Goal: Task Accomplishment & Management: Manage account settings

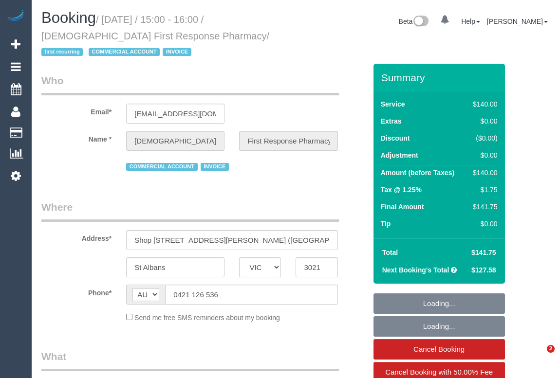
select select "VIC"
select select "number:28"
select select "number:14"
select select "number:19"
select select "number:25"
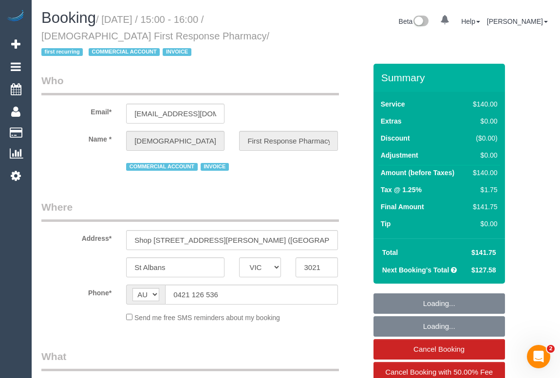
select select "number:35"
select select "number:26"
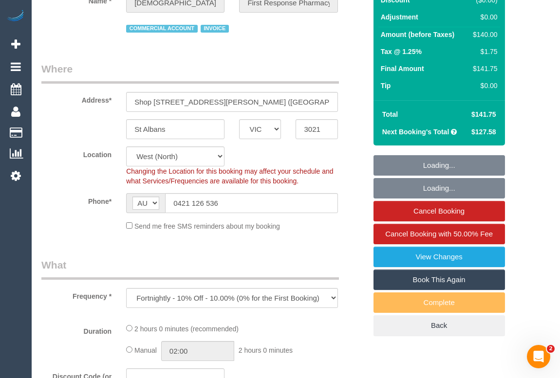
select select "object:869"
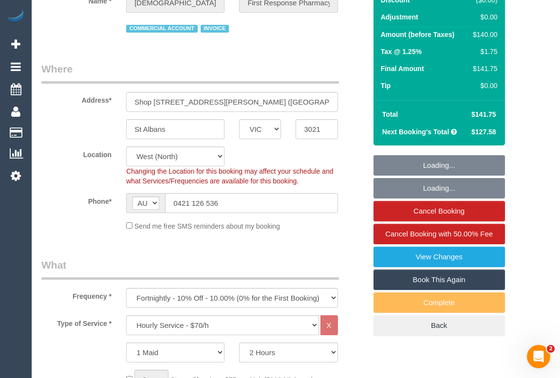
scroll to position [354, 0]
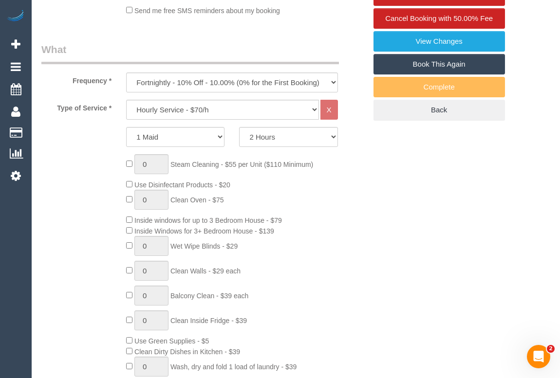
click at [364, 213] on div "0 Steam Cleaning - $55 per Unit ($110 Minimum) Use Disinfectant Products - $20 …" at bounding box center [246, 298] width 254 height 288
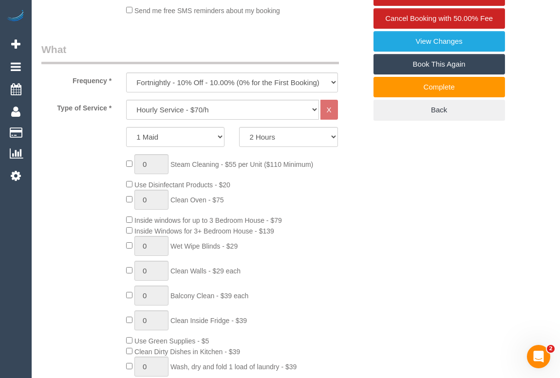
scroll to position [398, 0]
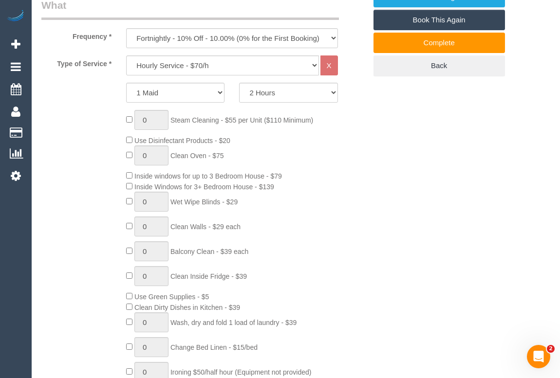
drag, startPoint x: 381, startPoint y: 225, endPoint x: 362, endPoint y: 240, distance: 23.9
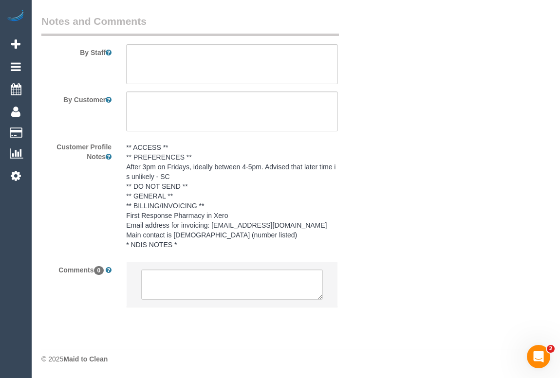
scroll to position [1763, 0]
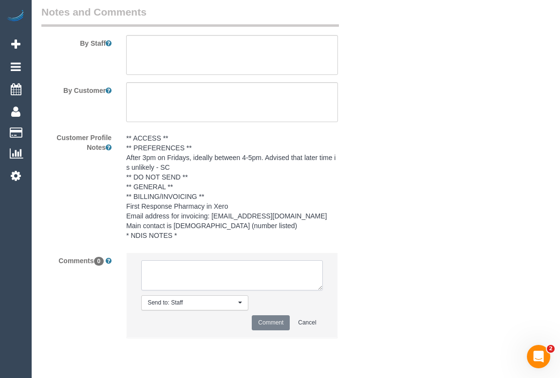
click at [173, 288] on textarea at bounding box center [231, 275] width 181 height 30
type textarea "p"
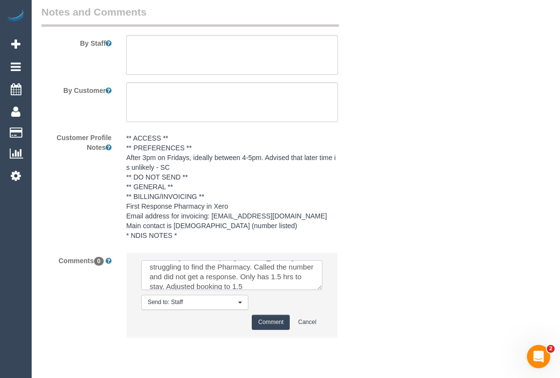
scroll to position [0, 0]
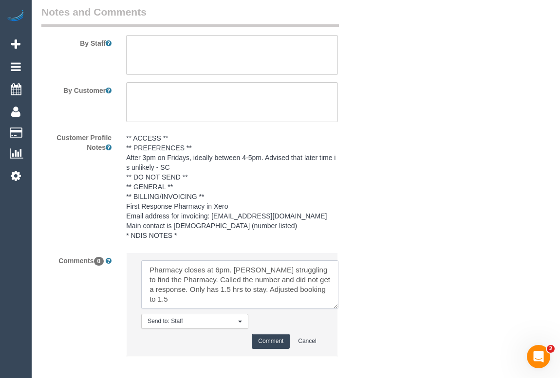
drag, startPoint x: 319, startPoint y: 298, endPoint x: 335, endPoint y: 316, distance: 24.5
click at [335, 309] on textarea at bounding box center [239, 284] width 197 height 49
click at [175, 309] on textarea at bounding box center [239, 284] width 197 height 49
type textarea "Pharmacy closes at 6pm. Ashik struggling to find the Pharmacy. Called the numbe…"
click at [355, 175] on div "Customer Profile Notes ** ACCESS ** ** PREFERENCES ** After 3pm on Fridays, ide…" at bounding box center [203, 187] width 339 height 116
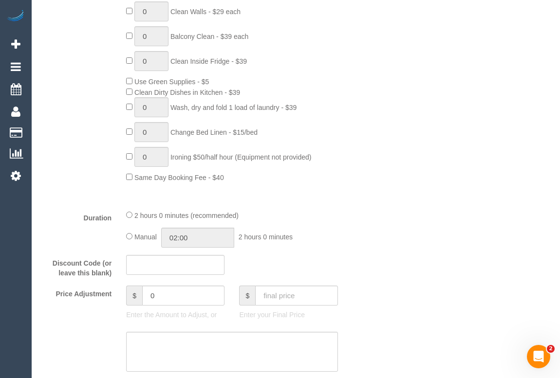
scroll to position [701, 0]
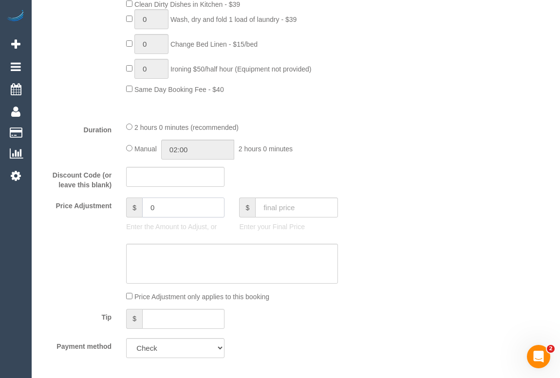
drag, startPoint x: 164, startPoint y: 203, endPoint x: 138, endPoint y: 203, distance: 26.8
click at [138, 203] on div "$ 0" at bounding box center [175, 208] width 98 height 20
type input "-35"
click at [152, 256] on textarea at bounding box center [231, 264] width 211 height 40
type textarea "A"
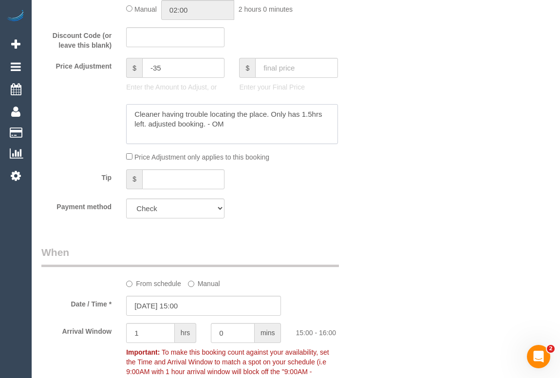
scroll to position [790, 0]
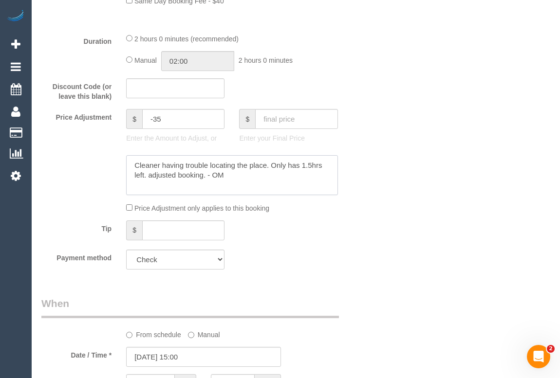
click at [205, 175] on textarea at bounding box center [231, 175] width 211 height 40
type textarea "Cleaner having trouble locating the place. Only has 1.5hrs left. adjusted booki…"
click at [397, 181] on div "Who Email* sunshine@firstresponsepharmacy.com.au Name * Christian First Respons…" at bounding box center [295, 320] width 509 height 2093
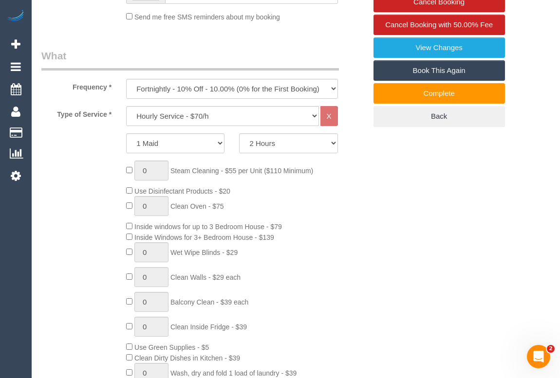
scroll to position [127, 0]
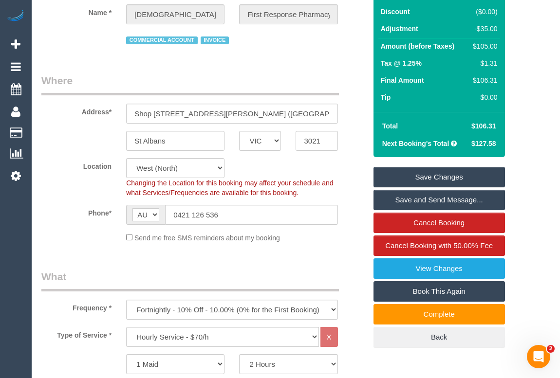
click at [450, 174] on link "Save Changes" at bounding box center [438, 177] width 131 height 20
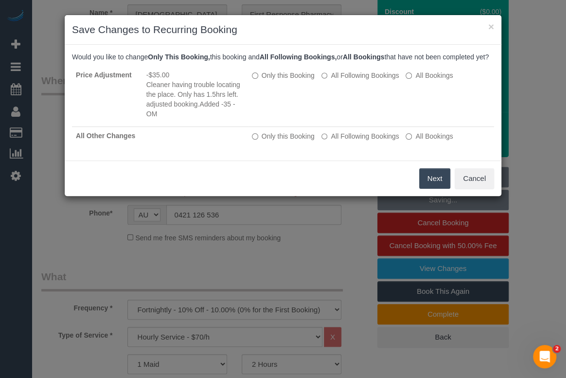
click at [429, 185] on button "Next" at bounding box center [436, 178] width 32 height 20
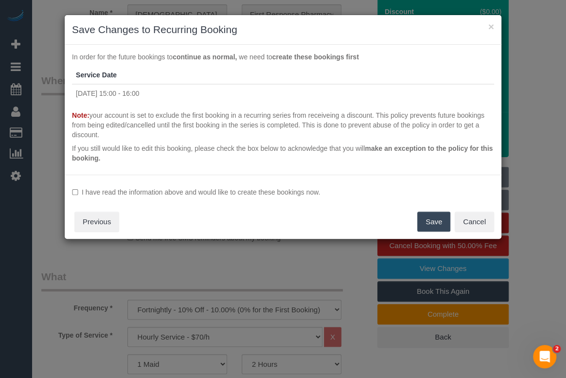
click at [435, 220] on button "Save" at bounding box center [434, 222] width 33 height 20
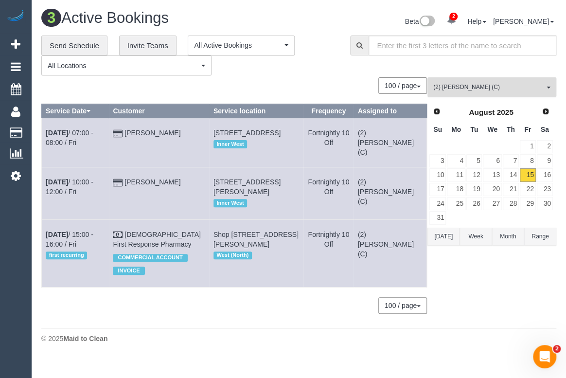
click at [474, 86] on span "(2) Ashik Miah (C)" at bounding box center [489, 87] width 111 height 8
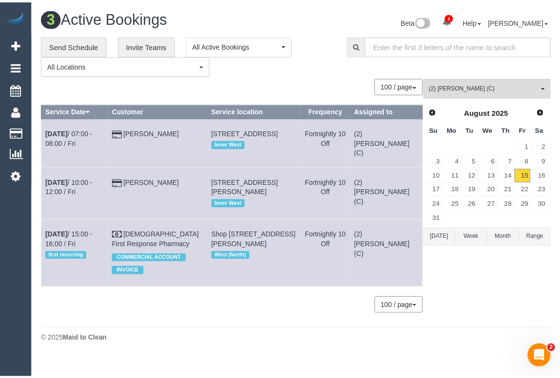
scroll to position [170, 0]
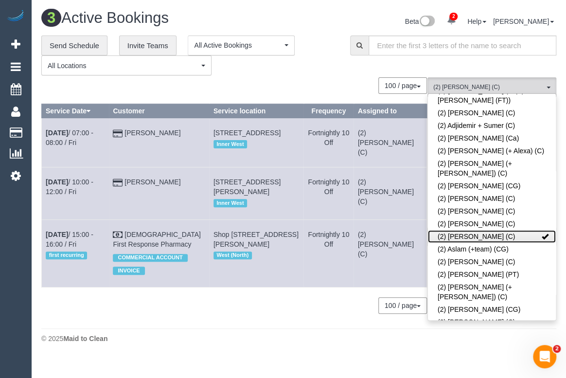
click at [543, 230] on link "(2) Ashik Miah (C)" at bounding box center [492, 236] width 128 height 13
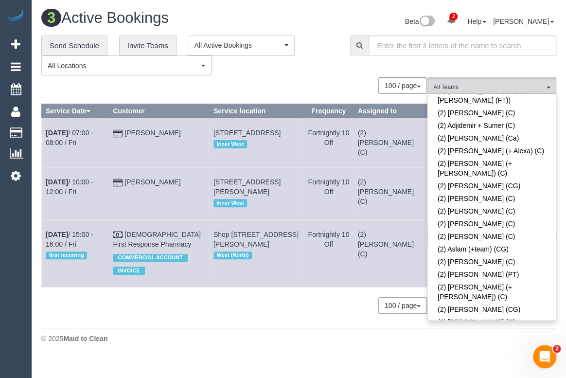
click at [332, 69] on div "**********" at bounding box center [188, 56] width 294 height 40
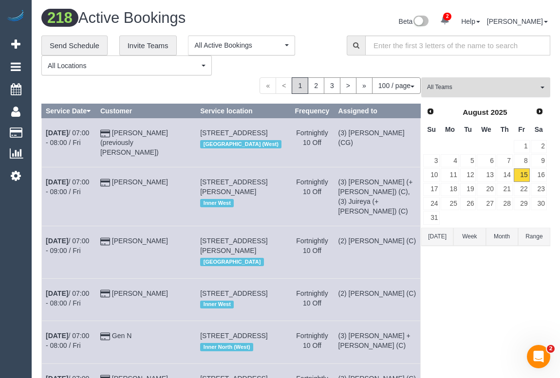
click at [477, 88] on span "All Teams" at bounding box center [482, 87] width 111 height 8
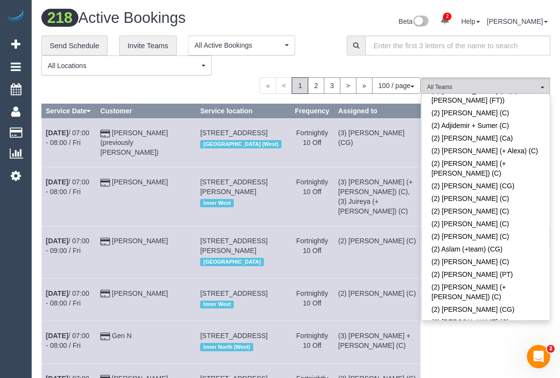
click at [329, 24] on div "Beta 2 Your Notifications You have 0 alerts × You have 2 to charge for 15/08/20…" at bounding box center [427, 23] width 262 height 26
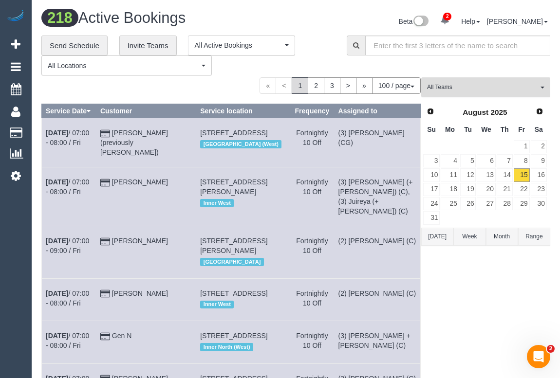
click at [460, 84] on span "All Teams" at bounding box center [482, 87] width 111 height 8
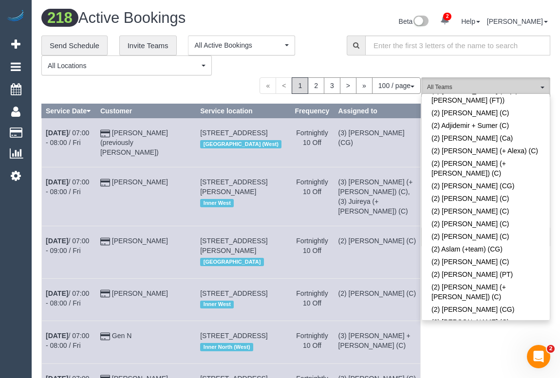
scroll to position [0, 0]
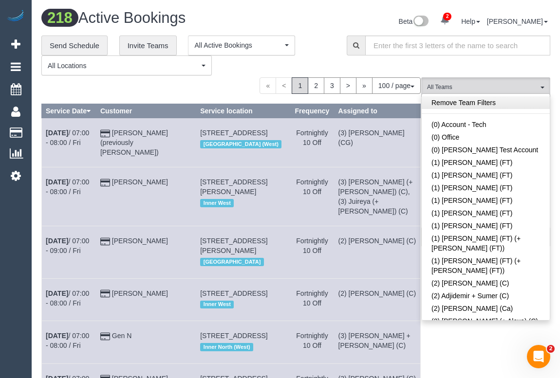
click at [457, 104] on link "Remove Team Filters" at bounding box center [485, 102] width 128 height 13
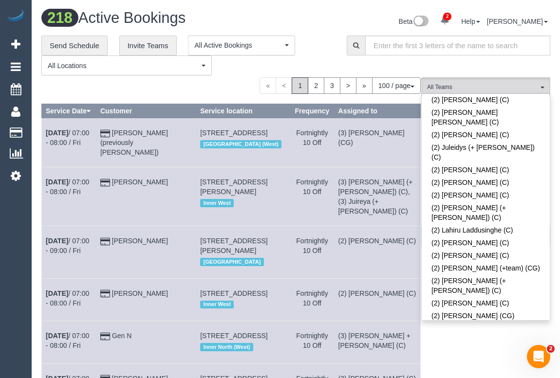
click at [481, 347] on link "(2) [PERSON_NAME] (C)" at bounding box center [485, 353] width 128 height 13
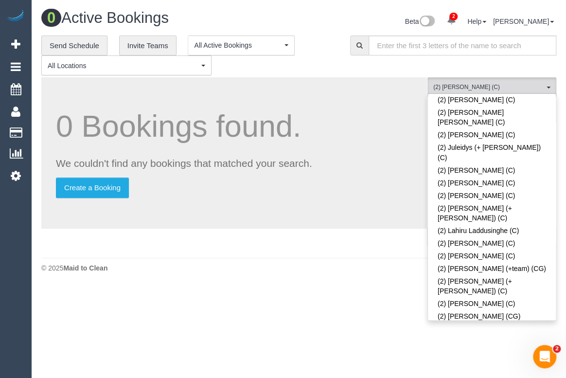
click at [343, 283] on div "0 Active Bookings Beta 2 Your Notifications You have 0 alerts × You have 2 to c…" at bounding box center [299, 143] width 535 height 287
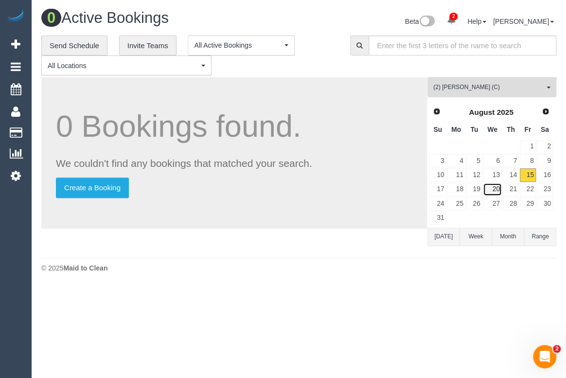
click at [490, 188] on link "20" at bounding box center [492, 189] width 18 height 13
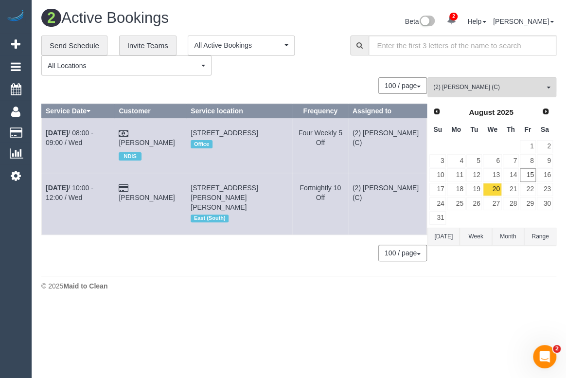
drag, startPoint x: 236, startPoint y: 143, endPoint x: 42, endPoint y: 130, distance: 194.6
click at [42, 130] on tr "Aug 20th / 08:00 - 09:00 / Wed Warren Anderson NDIS 503/95 Tram Rd, Doncaster, …" at bounding box center [234, 145] width 385 height 55
copy tr "Aug 20th / 08:00 - 09:00 / Wed Warren Anderson NDIS 503/95 Tram Rd, Doncaster, …"
click at [279, 303] on body "2 Beta Your Notifications You have 0 alerts × You have 2 to charge for 15/08/20…" at bounding box center [283, 189] width 566 height 378
click at [530, 176] on link "15" at bounding box center [528, 174] width 16 height 13
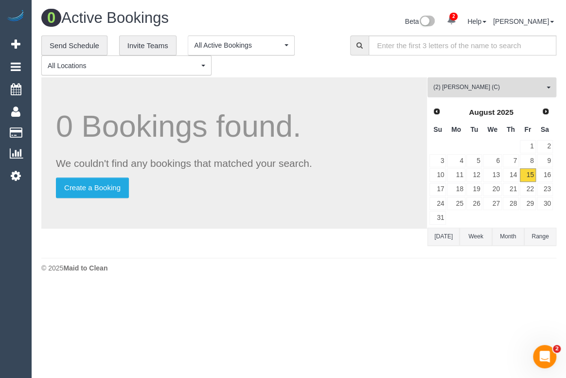
click at [495, 91] on span "(2) [PERSON_NAME] (C)" at bounding box center [489, 87] width 111 height 8
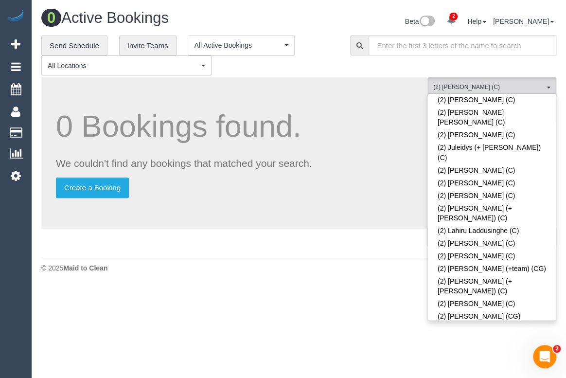
click at [542, 350] on span at bounding box center [545, 353] width 7 height 7
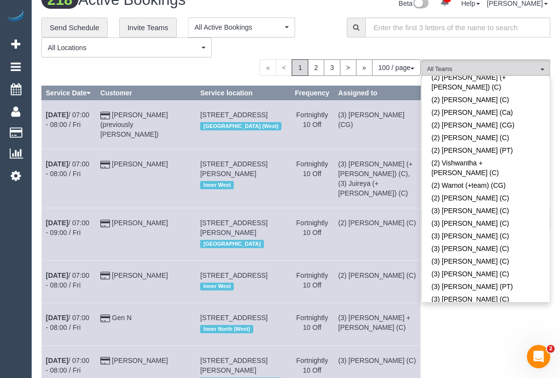
scroll to position [170, 0]
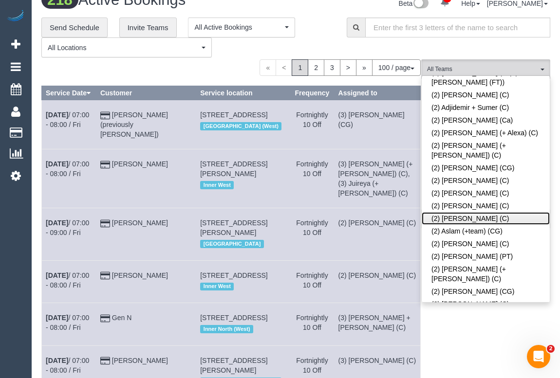
click at [462, 212] on link "(2) [PERSON_NAME] (C)" at bounding box center [485, 218] width 128 height 13
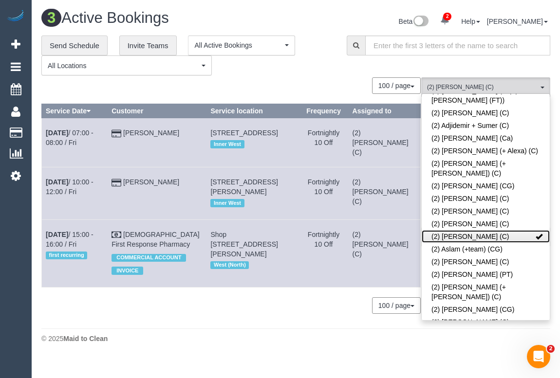
scroll to position [0, 0]
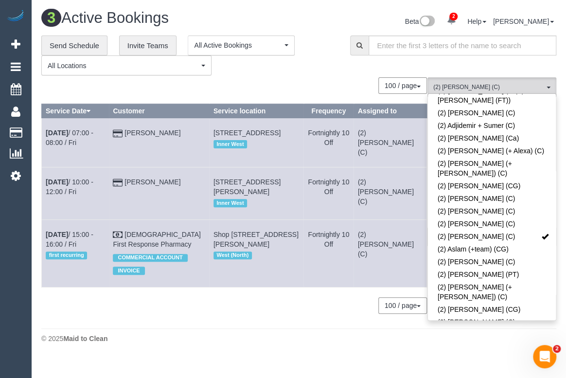
click at [307, 336] on footer "© 2025 Maid to Clean" at bounding box center [298, 338] width 515 height 19
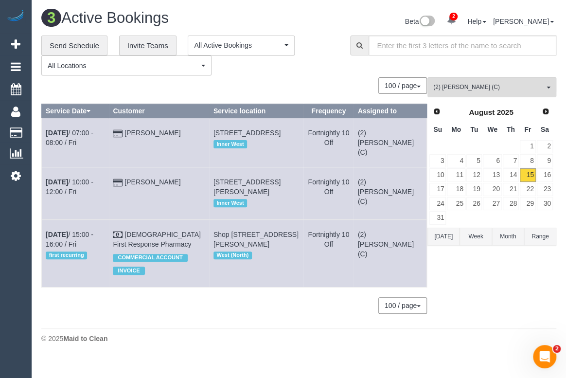
click at [252, 322] on div "0 Bookings found. We couldn't find any bookings that matched your search. Creat…" at bounding box center [234, 200] width 386 height 246
click at [478, 83] on span "(2) [PERSON_NAME] (C)" at bounding box center [489, 87] width 111 height 8
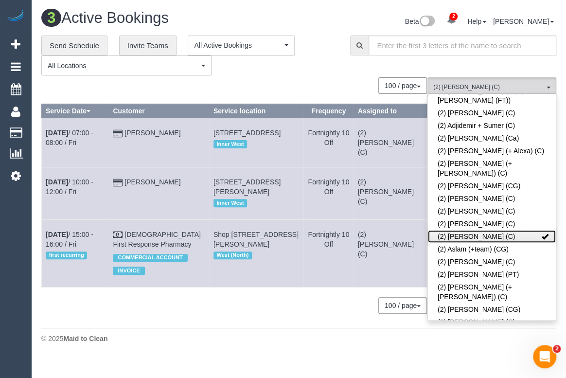
click at [542, 230] on link "(2) [PERSON_NAME] (C)" at bounding box center [492, 236] width 128 height 13
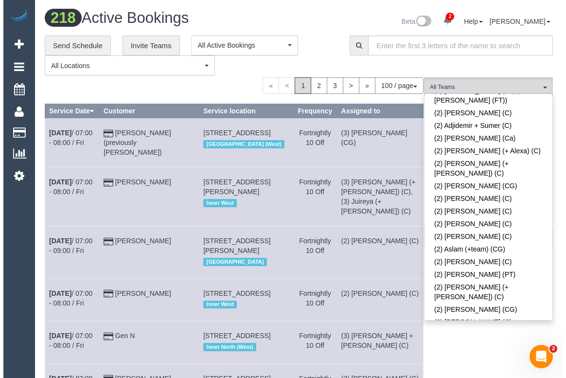
scroll to position [714, 0]
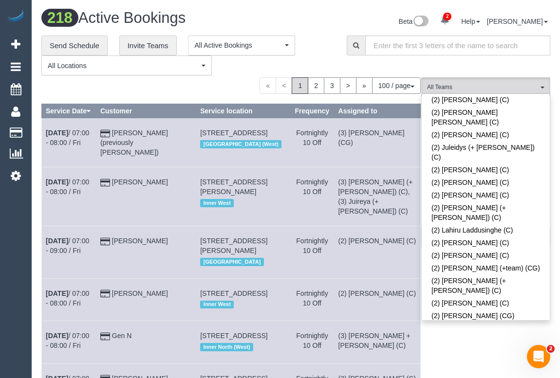
click at [481, 347] on link "(2) [PERSON_NAME] (C)" at bounding box center [485, 353] width 128 height 13
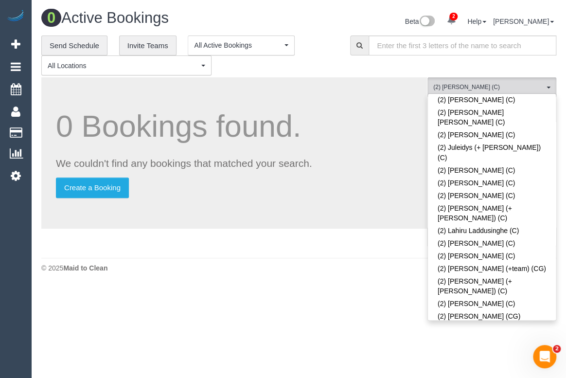
click at [232, 285] on div "0 Active Bookings Beta 2 Your Notifications You have 0 alerts × You have 2 to c…" at bounding box center [299, 143] width 535 height 287
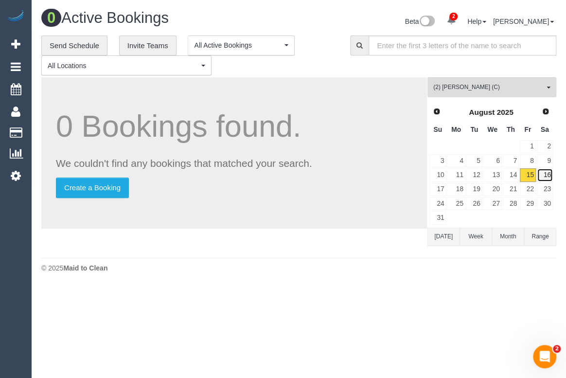
click at [543, 175] on link "16" at bounding box center [545, 174] width 16 height 13
click at [459, 190] on link "18" at bounding box center [456, 189] width 18 height 13
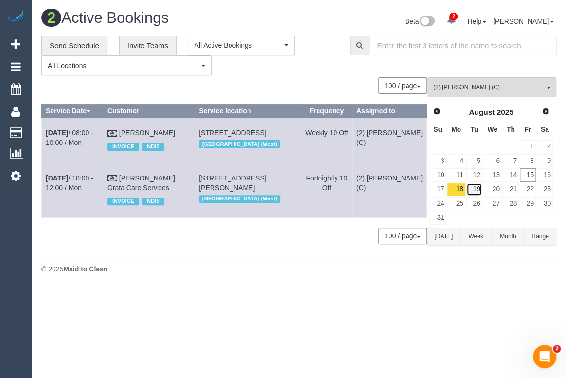
click at [473, 190] on link "19" at bounding box center [475, 189] width 16 height 13
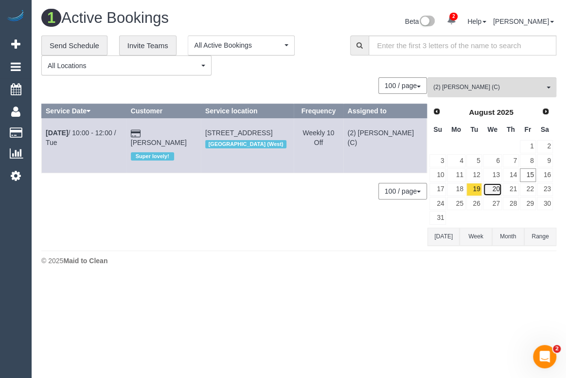
click at [496, 188] on link "20" at bounding box center [492, 189] width 18 height 13
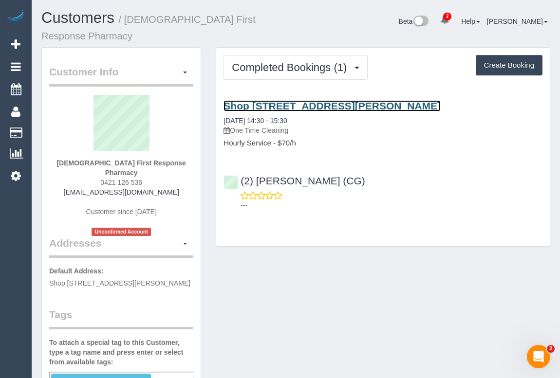
click at [304, 100] on link "Shop [STREET_ADDRESS][PERSON_NAME]" at bounding box center [331, 105] width 217 height 11
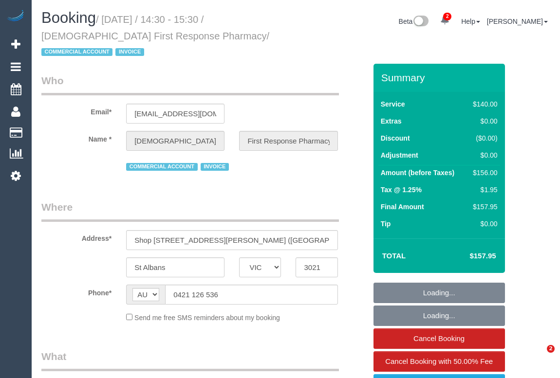
select select "VIC"
select select "number:28"
select select "number:14"
select select "number:20"
select select "number:25"
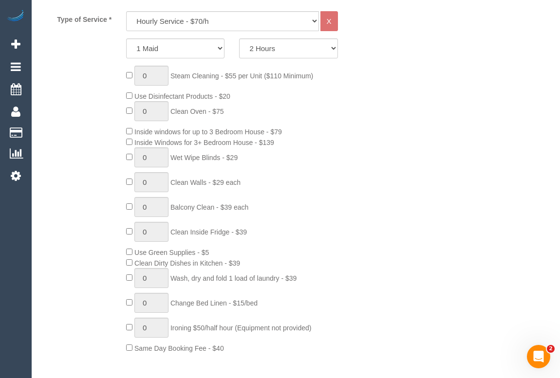
select select "object:1505"
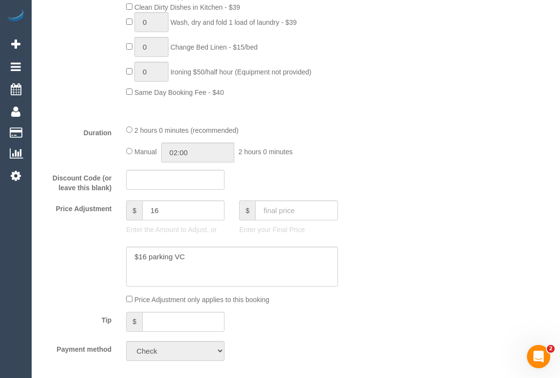
scroll to position [796, 0]
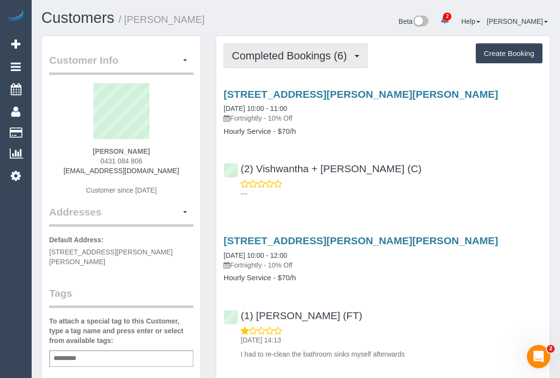
click at [272, 65] on button "Completed Bookings (6)" at bounding box center [295, 55] width 144 height 25
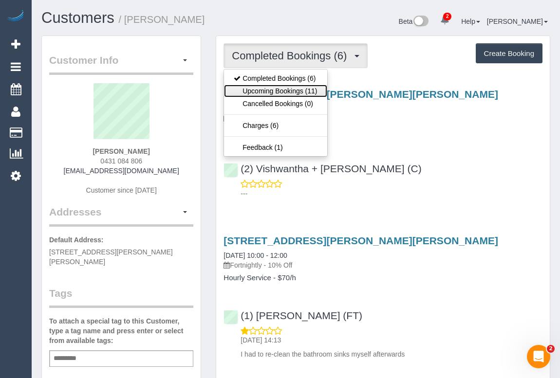
click at [271, 92] on link "Upcoming Bookings (11)" at bounding box center [275, 91] width 103 height 13
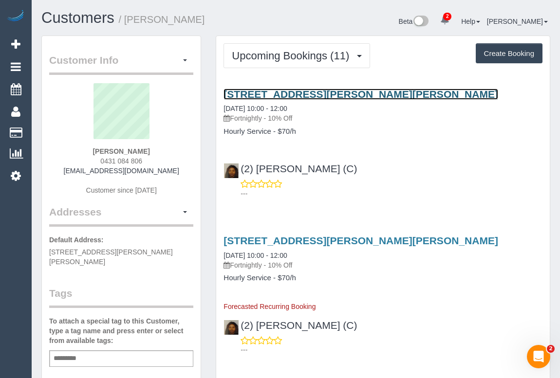
click at [285, 94] on link "16 Eckersley Ct, Blackburn South, VIC 3130" at bounding box center [360, 94] width 274 height 11
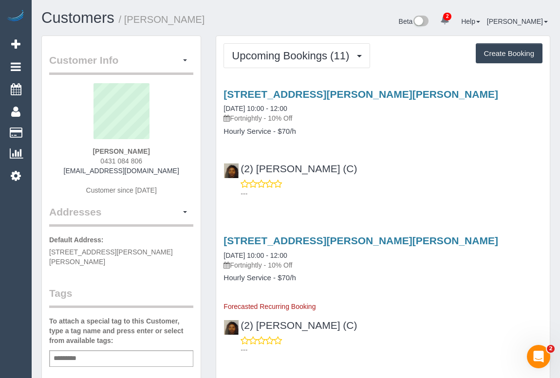
click at [432, 185] on div "---" at bounding box center [382, 188] width 319 height 19
click at [435, 153] on div "16 Eckersley Ct, Blackburn South, VIC 3130 20/08/2025 10:00 - 12:00 Fortnightly…" at bounding box center [382, 141] width 333 height 123
drag, startPoint x: 99, startPoint y: 159, endPoint x: 150, endPoint y: 159, distance: 51.1
click at [150, 159] on div "Vanessa Sewak 0431 084 806 sewakv01@gmail.com Customer since 2025" at bounding box center [121, 144] width 144 height 122
copy span "0431 084 806"
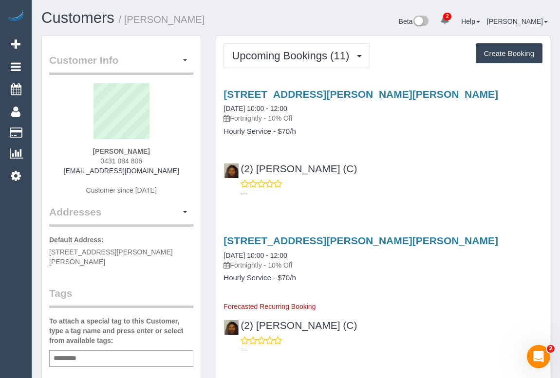
click at [382, 178] on div "(2) Nyasha Mahofa (C) ---" at bounding box center [382, 177] width 333 height 44
click at [398, 172] on div "(2) Nyasha Mahofa (C) ---" at bounding box center [382, 177] width 333 height 44
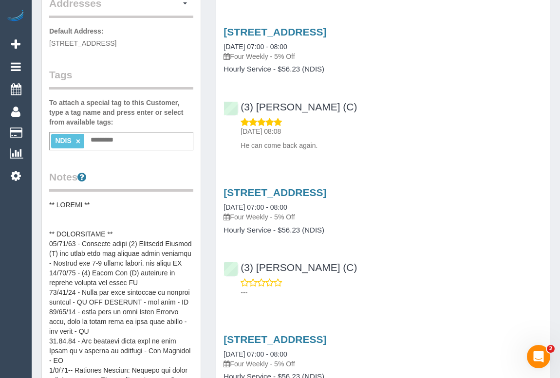
scroll to position [221, 0]
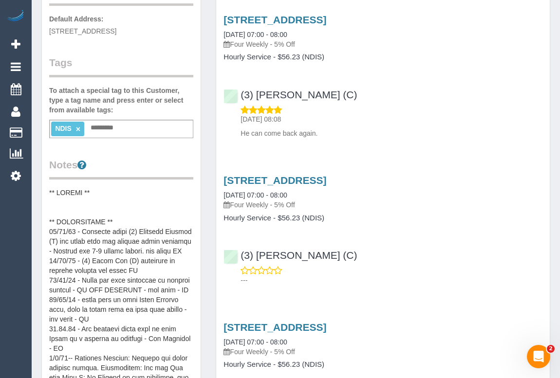
click at [126, 217] on pre at bounding box center [121, 285] width 144 height 195
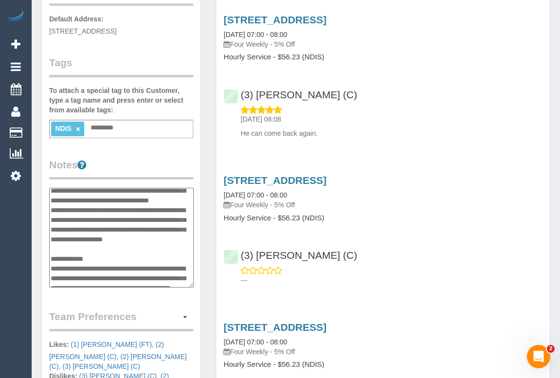
scroll to position [285, 0]
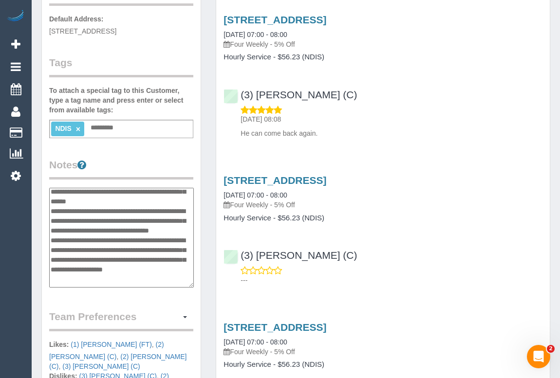
click at [123, 238] on textarea at bounding box center [121, 238] width 145 height 100
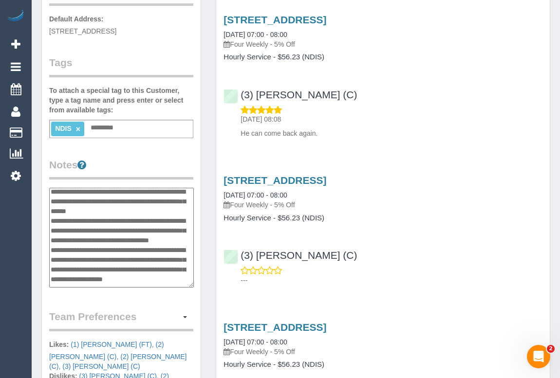
click at [54, 248] on textarea at bounding box center [121, 238] width 145 height 100
click at [86, 246] on textarea at bounding box center [121, 238] width 145 height 100
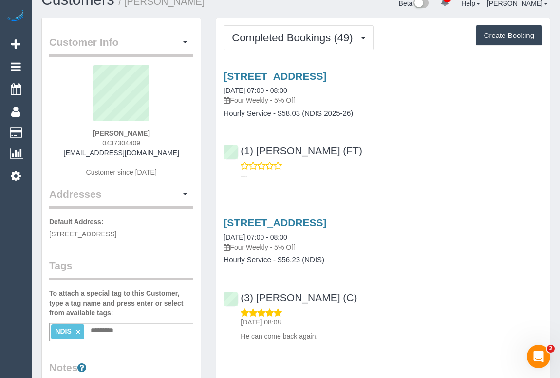
scroll to position [0, 0]
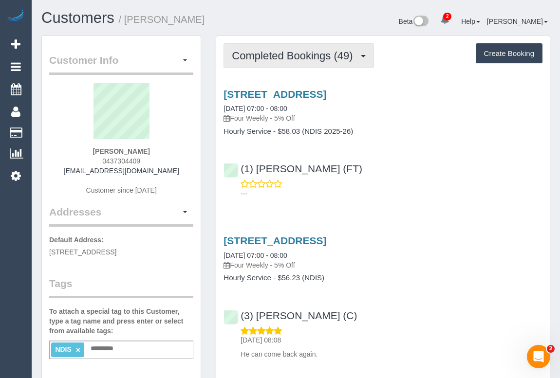
type textarea "**********"
click at [292, 54] on span "Completed Bookings (49)" at bounding box center [295, 56] width 126 height 12
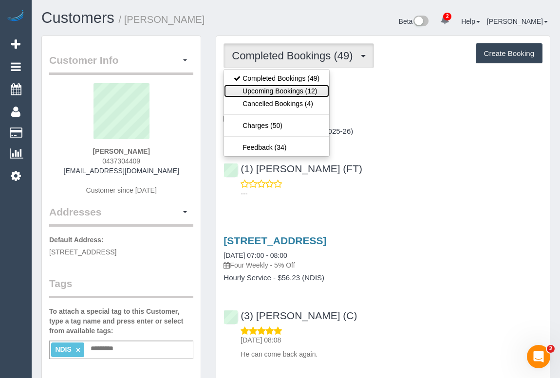
click at [281, 88] on link "Upcoming Bookings (12)" at bounding box center [276, 91] width 105 height 13
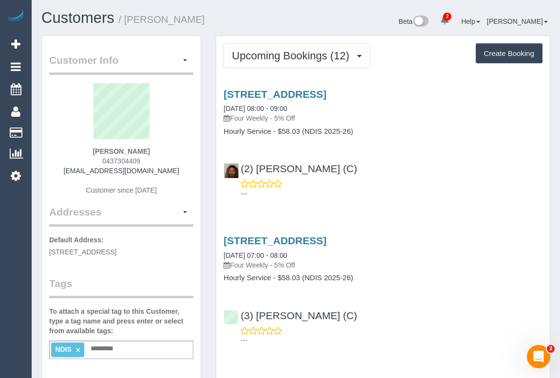
drag, startPoint x: 290, startPoint y: 167, endPoint x: 355, endPoint y: 167, distance: 65.2
click at [355, 167] on div "(2) Nyasha Mahofa (C) ---" at bounding box center [382, 177] width 333 height 44
copy div "(2) [PERSON_NAME] (C)"
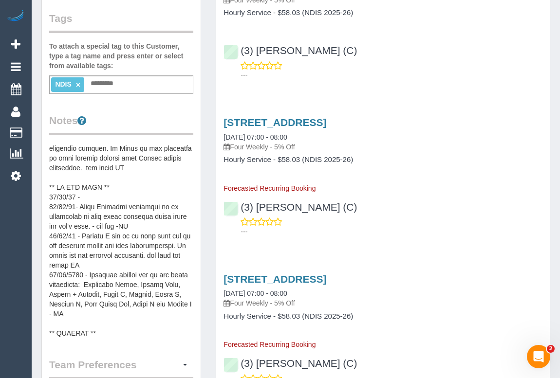
scroll to position [265, 0]
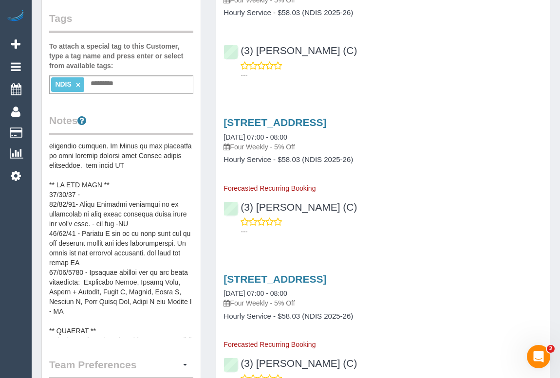
click at [90, 221] on pre at bounding box center [121, 241] width 144 height 195
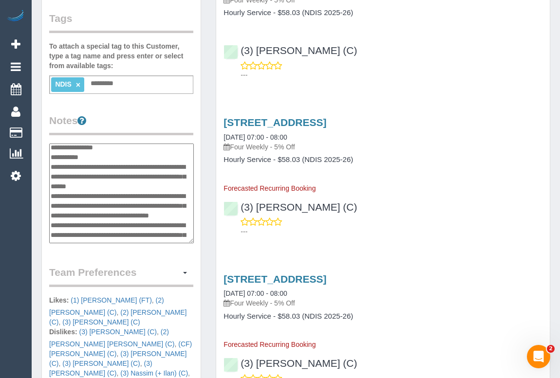
click at [93, 226] on textarea at bounding box center [121, 194] width 145 height 100
type textarea "**********"
drag, startPoint x: 127, startPoint y: 232, endPoint x: 43, endPoint y: 229, distance: 83.8
click at [43, 229] on div "Customer Info Edit Contact Info Send Message Email Preferences Special Sales Ta…" at bounding box center [121, 203] width 159 height 864
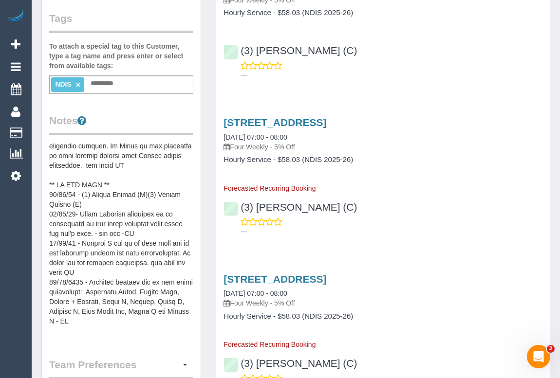
click at [133, 229] on pre at bounding box center [121, 241] width 144 height 195
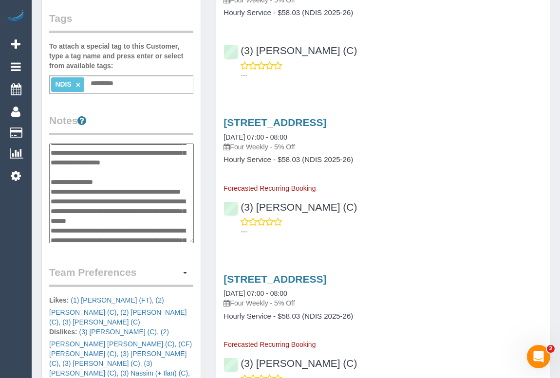
scroll to position [319, 0]
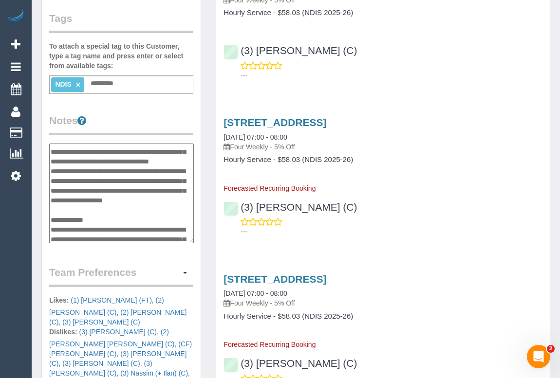
drag, startPoint x: 152, startPoint y: 169, endPoint x: 152, endPoint y: 175, distance: 6.3
click at [152, 175] on textarea at bounding box center [121, 194] width 145 height 100
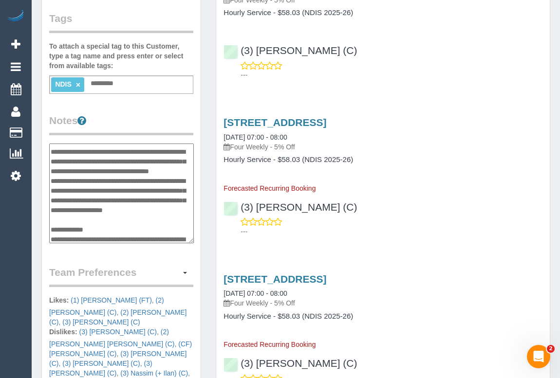
type textarea "**********"
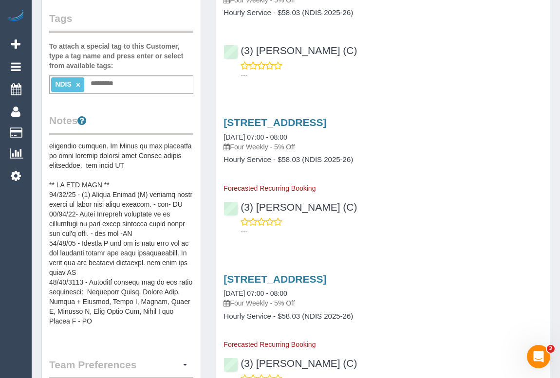
drag, startPoint x: 432, startPoint y: 234, endPoint x: 427, endPoint y: 246, distance: 13.1
click at [432, 234] on p "---" at bounding box center [391, 232] width 302 height 10
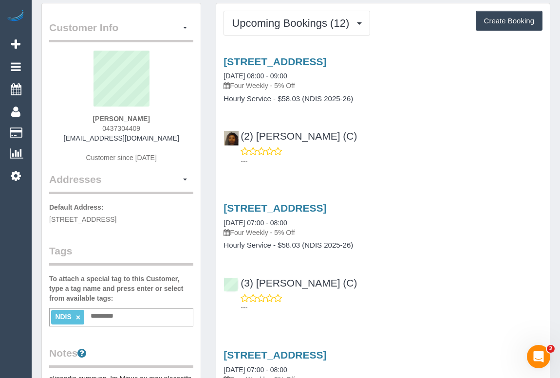
scroll to position [0, 0]
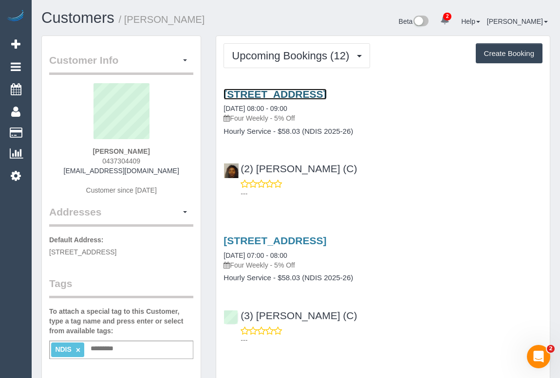
click at [303, 92] on link "503/95 Tram Rd, Doncaster, VIC 3108" at bounding box center [274, 94] width 103 height 11
click at [384, 198] on p "---" at bounding box center [391, 194] width 302 height 10
click at [384, 147] on div "503/95 Tram Rd, Doncaster, VIC 3108 20/08/2025 08:00 - 09:00 Four Weekly - 5% O…" at bounding box center [382, 141] width 333 height 123
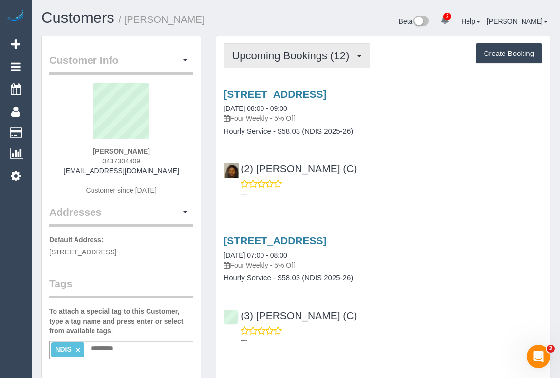
click at [281, 63] on button "Upcoming Bookings (12)" at bounding box center [296, 55] width 146 height 25
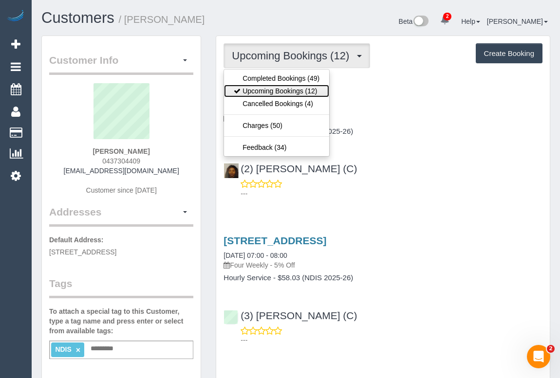
click at [274, 89] on link "Upcoming Bookings (12)" at bounding box center [276, 91] width 105 height 13
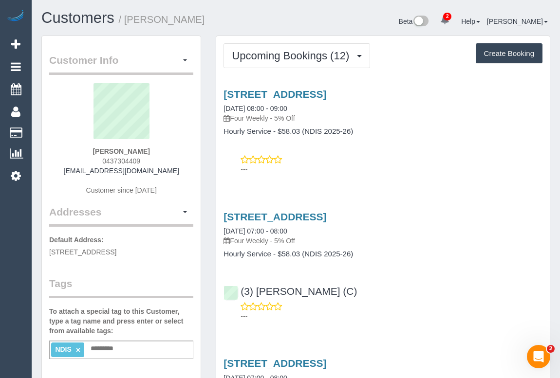
click at [403, 152] on div "503/95 Tram Rd, Doncaster, VIC 3108 20/08/2025 08:00 - 09:00 Four Weekly - 5% O…" at bounding box center [382, 129] width 333 height 98
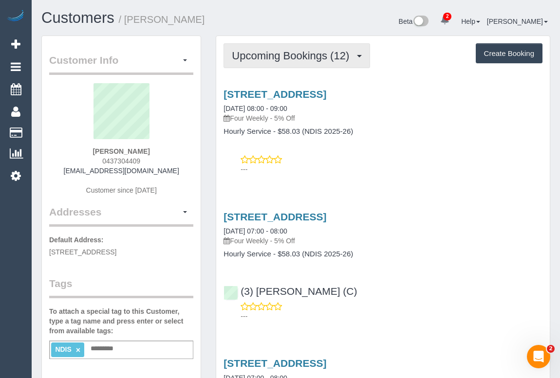
click at [282, 56] on span "Upcoming Bookings (12)" at bounding box center [293, 56] width 122 height 12
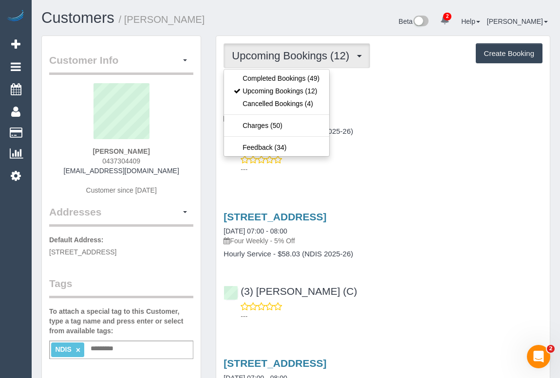
click at [452, 163] on div "---" at bounding box center [382, 164] width 319 height 19
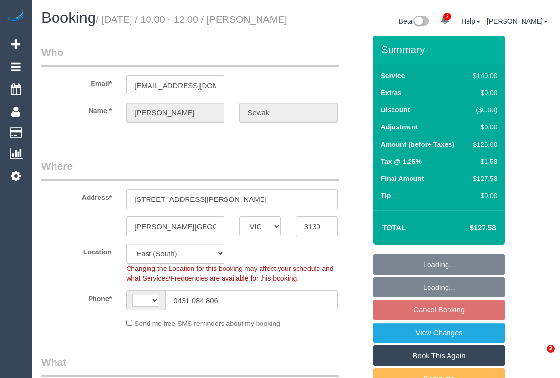
select select "VIC"
select select "string:stripe-pm_1RRMl22GScqysDRVGyB8BGQZ"
select select "number:29"
select select "number:14"
select select "number:19"
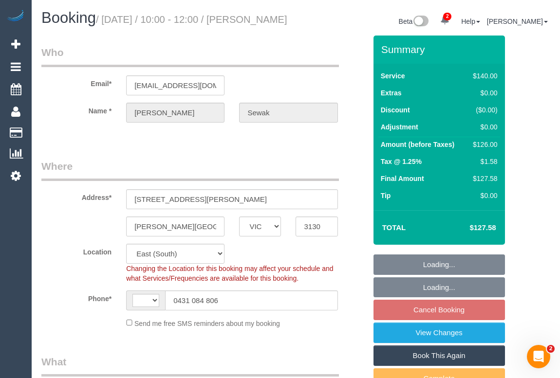
select select "number:36"
select select "number:34"
select select "string:AU"
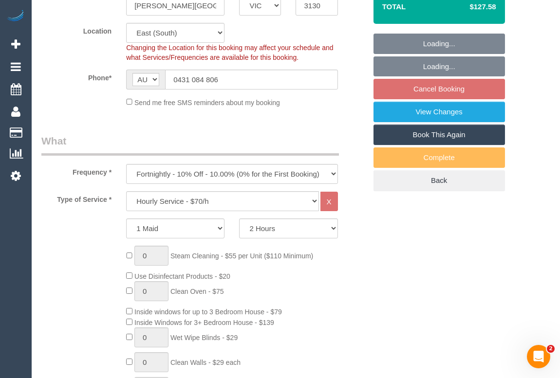
select select "object:863"
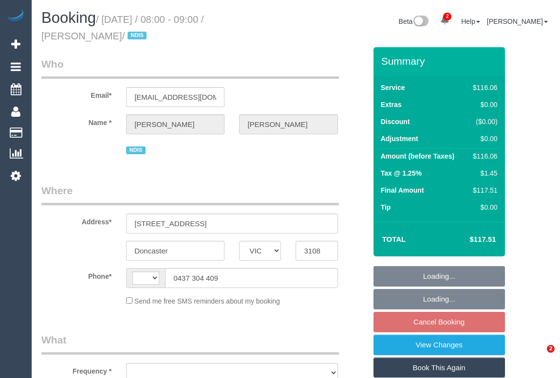
select select "VIC"
select select "string:AU"
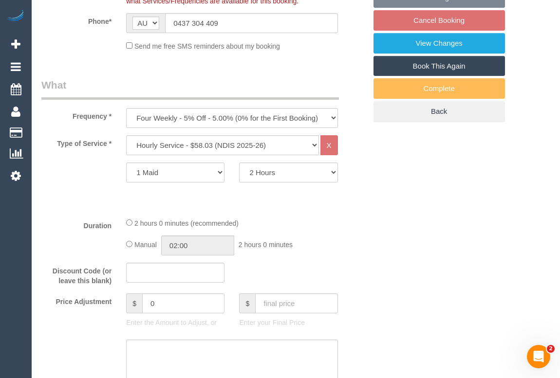
select select "object:644"
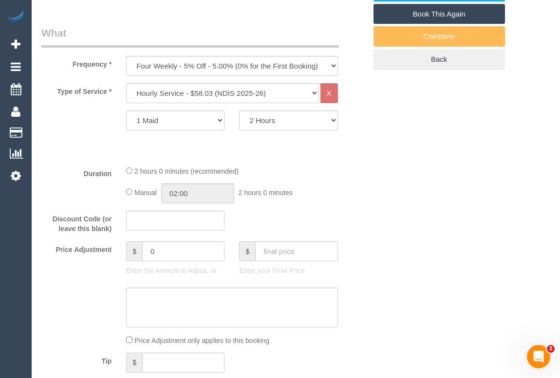
select select "number:28"
select select "number:14"
select select "number:19"
select select "number:22"
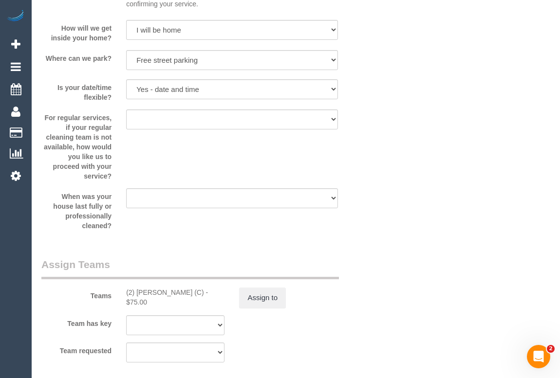
scroll to position [1235, 0]
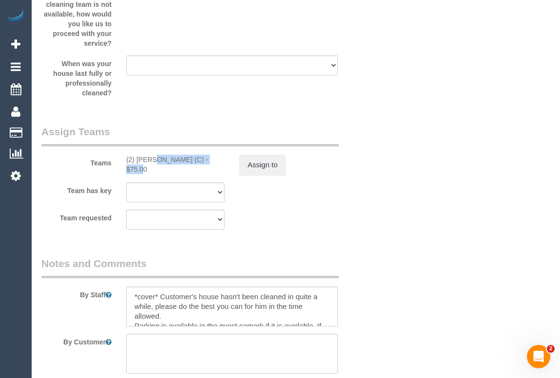
drag, startPoint x: 124, startPoint y: 159, endPoint x: 196, endPoint y: 159, distance: 72.5
click at [199, 159] on div "(2) [PERSON_NAME] (C) - $75.00" at bounding box center [175, 164] width 113 height 19
click at [196, 159] on div "(2) [PERSON_NAME] (C) - $75.00" at bounding box center [175, 164] width 98 height 19
copy div "(2) [PERSON_NAME] (C) -"
click at [258, 165] on button "Assign to" at bounding box center [262, 165] width 47 height 20
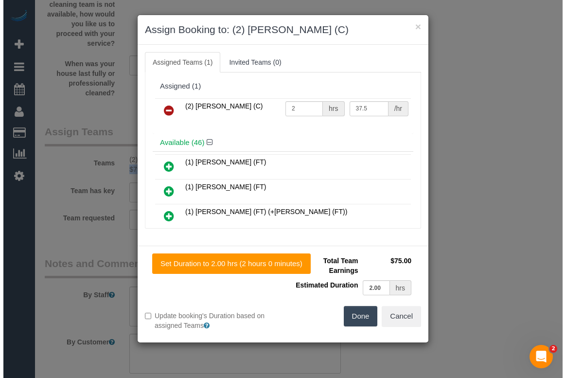
scroll to position [1225, 0]
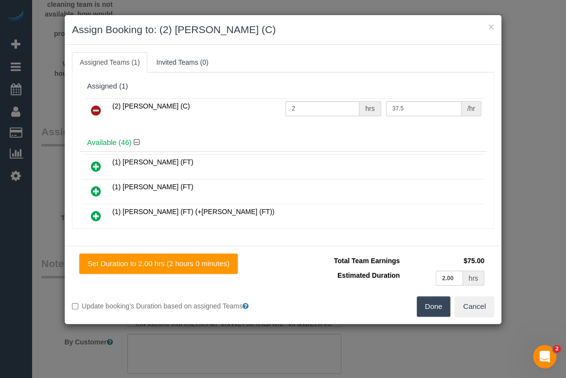
click at [95, 108] on icon at bounding box center [96, 111] width 10 height 12
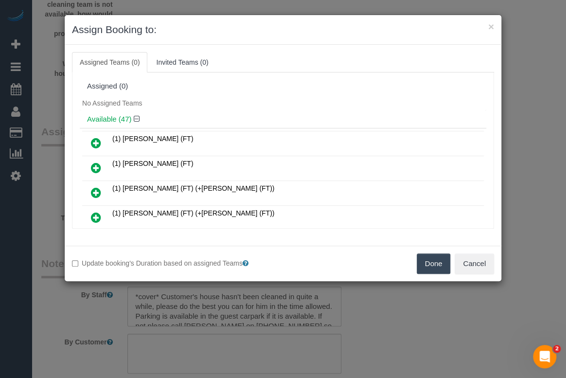
click at [432, 258] on button "Done" at bounding box center [434, 264] width 34 height 20
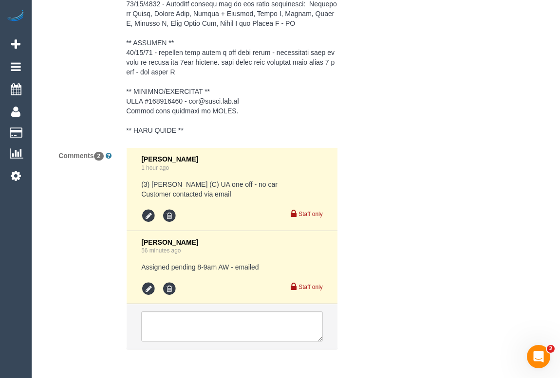
scroll to position [1972, 0]
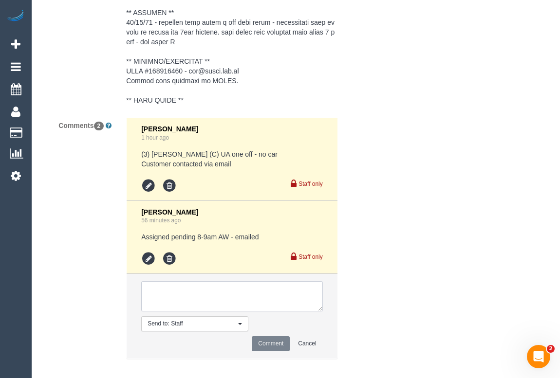
click at [175, 282] on textarea at bounding box center [231, 296] width 181 height 30
click at [235, 281] on textarea at bounding box center [231, 296] width 181 height 30
paste textarea "(2) [PERSON_NAME] (C) -"
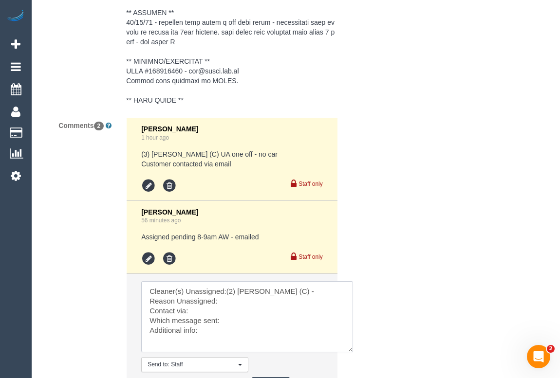
drag, startPoint x: 318, startPoint y: 296, endPoint x: 348, endPoint y: 337, distance: 51.1
click at [348, 337] on textarea at bounding box center [247, 316] width 212 height 71
click at [313, 281] on textarea at bounding box center [247, 316] width 212 height 71
click at [221, 289] on textarea at bounding box center [247, 316] width 212 height 71
click at [196, 302] on textarea at bounding box center [247, 316] width 212 height 71
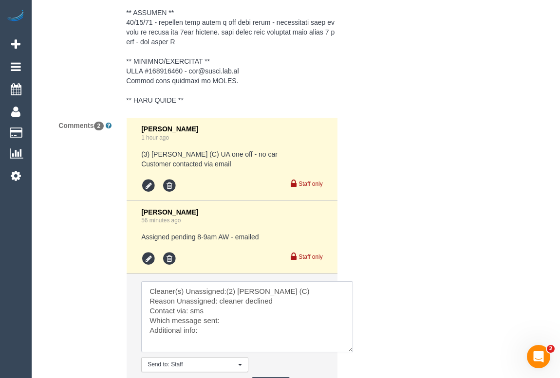
click at [246, 313] on textarea at bounding box center [247, 316] width 212 height 71
click at [223, 322] on textarea at bounding box center [247, 316] width 212 height 71
click at [219, 322] on textarea at bounding box center [247, 316] width 212 height 71
paste textarea "The reason is that I feel concerned about my safety when driving in areas with …"
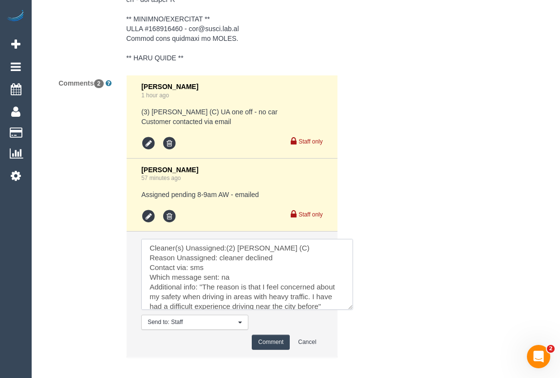
scroll to position [2053, 0]
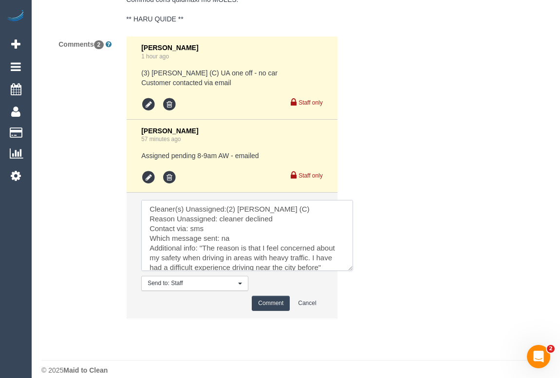
type textarea "Cleaner(s) Unassigned:(2) [PERSON_NAME] (C) Reason Unassigned: cleaner declined…"
click at [270, 296] on button "Comment" at bounding box center [271, 303] width 38 height 15
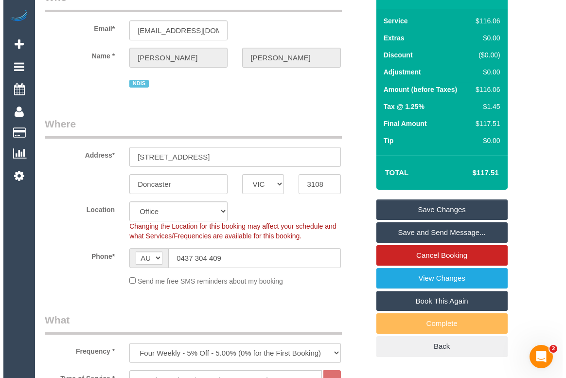
scroll to position [0, 0]
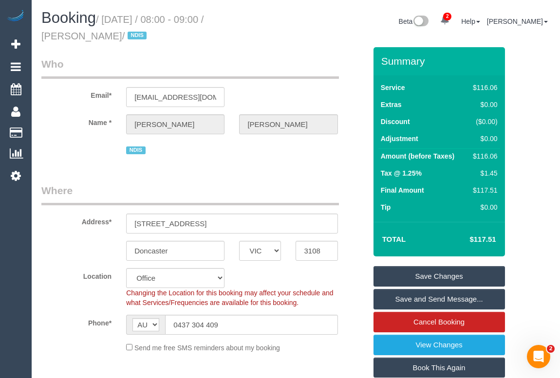
click at [440, 278] on link "Save Changes" at bounding box center [438, 276] width 131 height 20
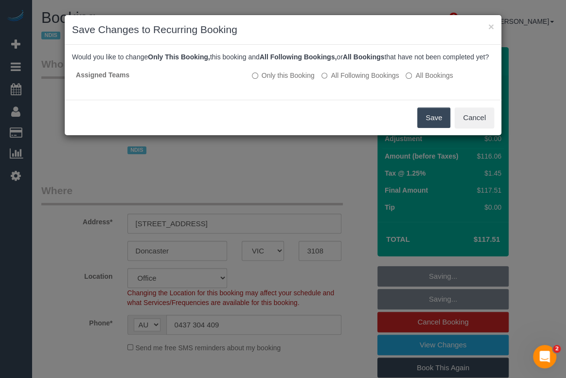
click at [436, 127] on button "Save" at bounding box center [434, 118] width 33 height 20
